Goal: Task Accomplishment & Management: Use online tool/utility

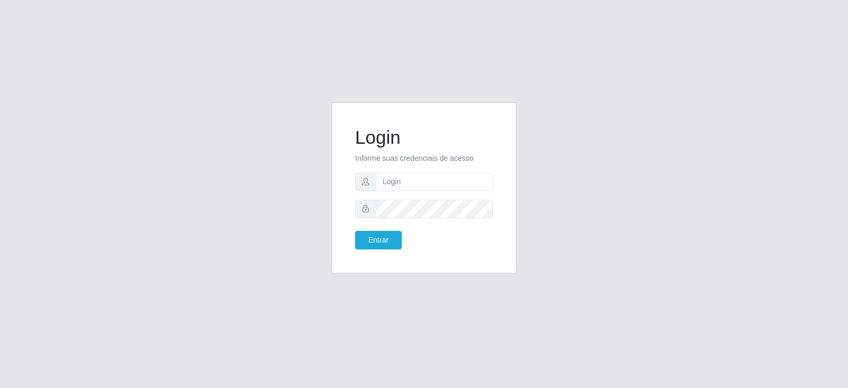
type input "[EMAIL_ADDRESS][DOMAIN_NAME]"
click at [355, 231] on button "Entrar" at bounding box center [378, 240] width 47 height 19
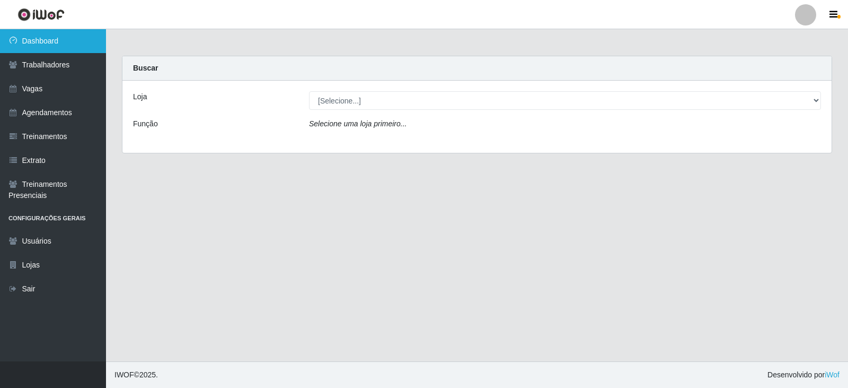
click at [72, 44] on link "Dashboard" at bounding box center [53, 41] width 106 height 24
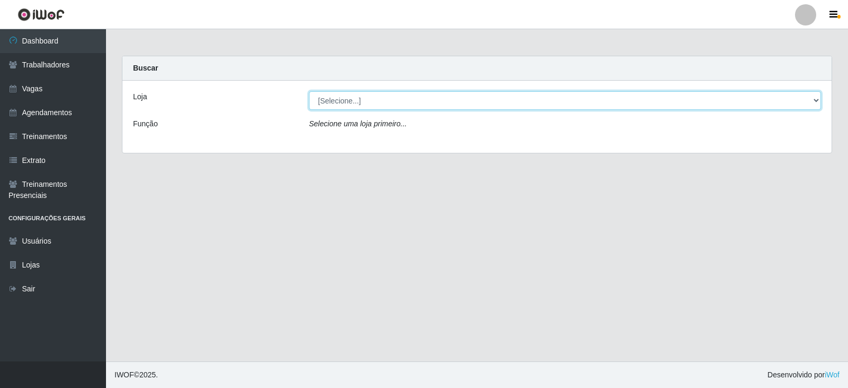
click at [817, 101] on select "[Selecione...] SuperFácil Atacado - Alto de São Manoel SuperFácil Atacado - Ema…" at bounding box center [565, 100] width 512 height 19
select select "504"
click at [309, 91] on select "[Selecione...] SuperFácil Atacado - Alto de São Manoel SuperFácil Atacado - Ema…" at bounding box center [565, 100] width 512 height 19
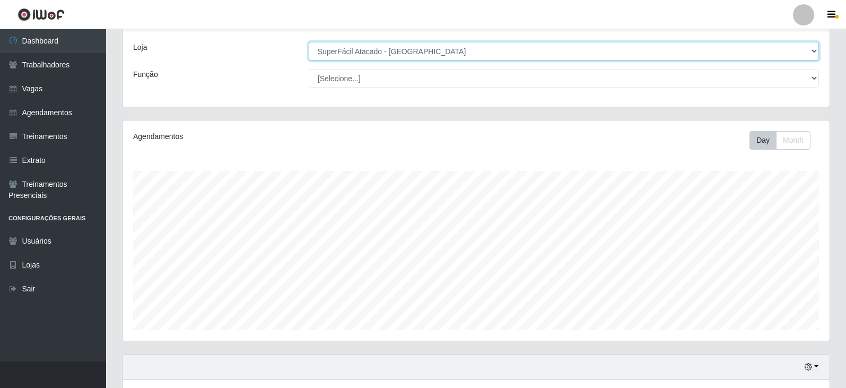
scroll to position [53, 0]
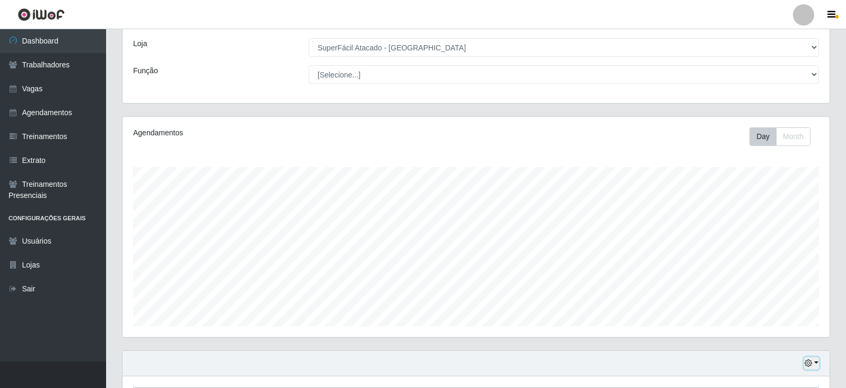
click at [808, 362] on icon "button" at bounding box center [807, 362] width 7 height 7
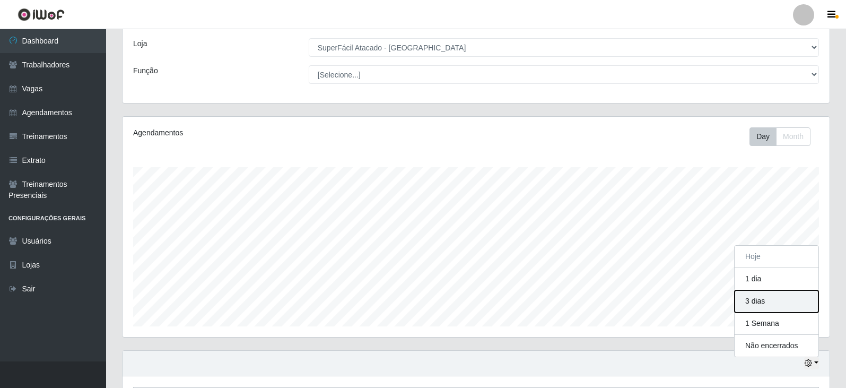
click at [750, 306] on button "3 dias" at bounding box center [776, 301] width 84 height 22
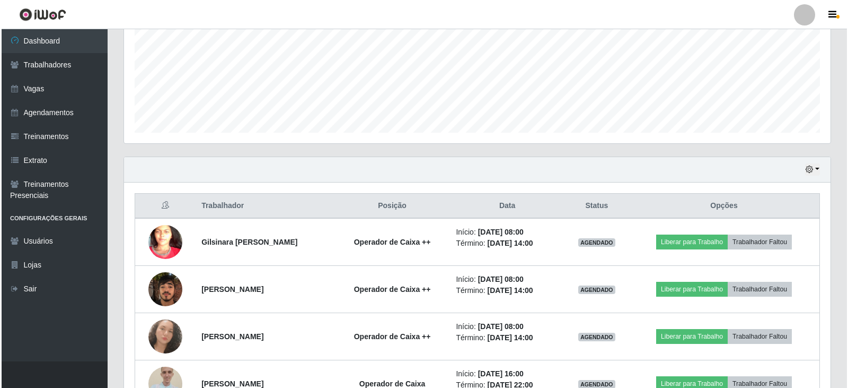
scroll to position [265, 0]
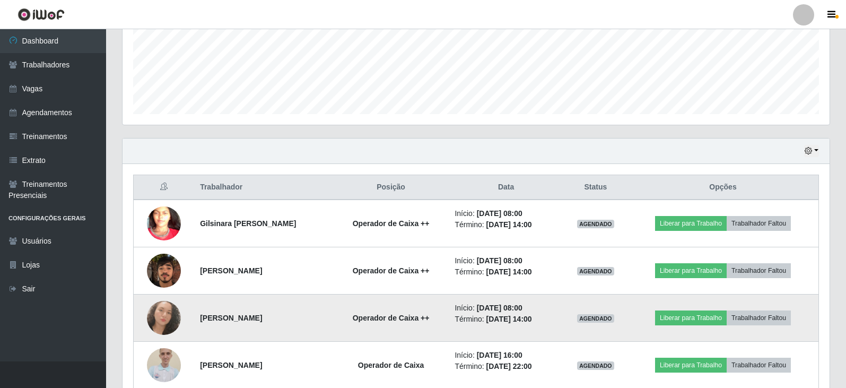
click at [160, 323] on img at bounding box center [164, 318] width 34 height 34
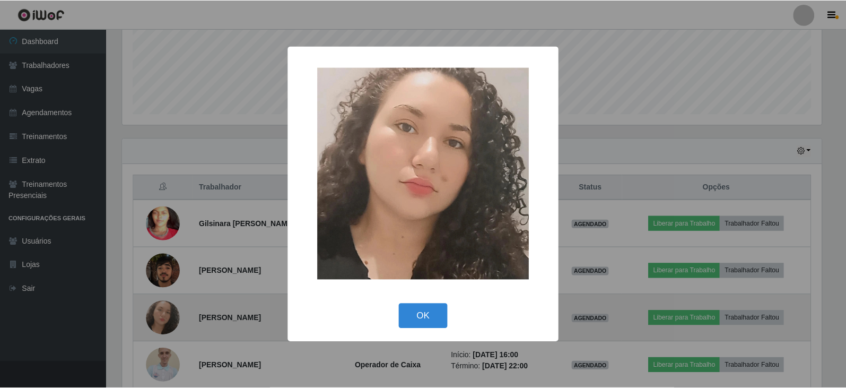
scroll to position [220, 702]
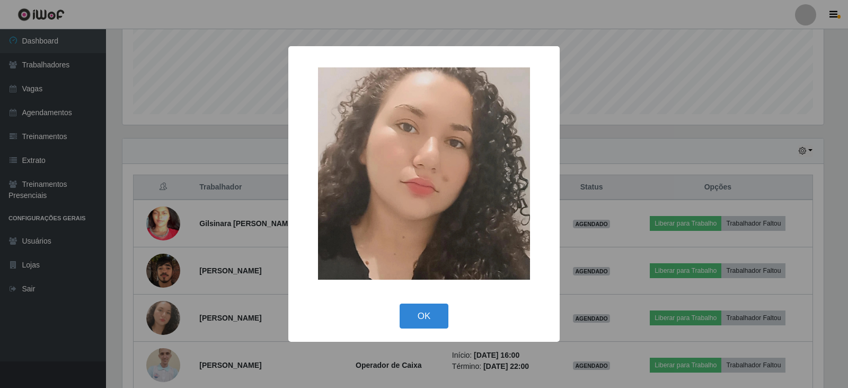
click at [237, 73] on div "× OK Cancel" at bounding box center [424, 194] width 848 height 388
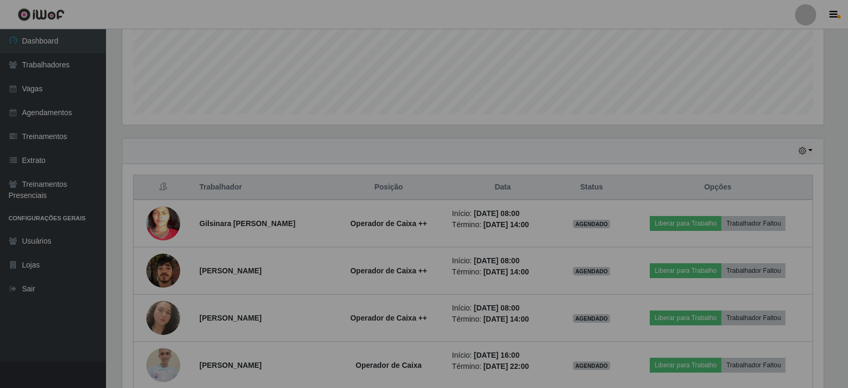
click at [237, 73] on div "× OK Cancel" at bounding box center [424, 194] width 848 height 388
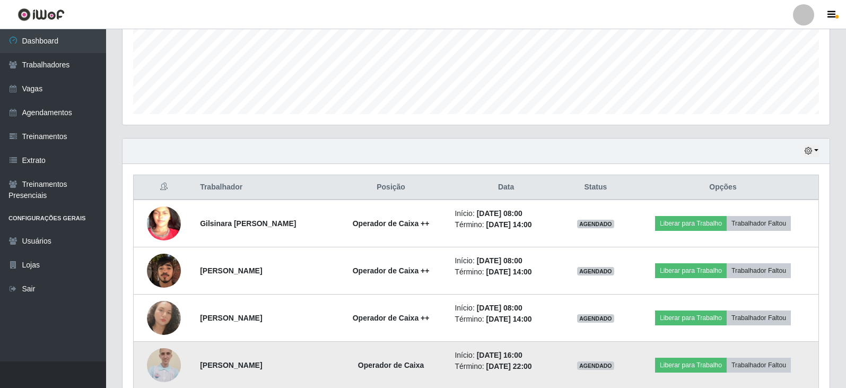
scroll to position [265, 0]
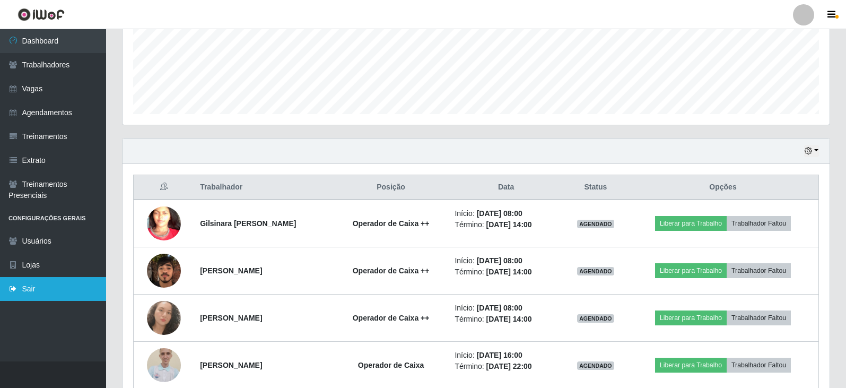
click at [31, 286] on link "Sair" at bounding box center [53, 289] width 106 height 24
